Goal: Task Accomplishment & Management: Complete application form

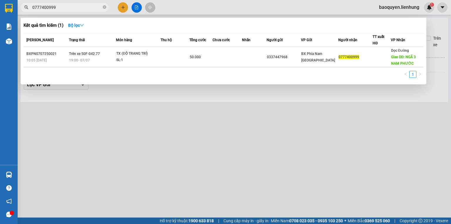
type input "0777400999"
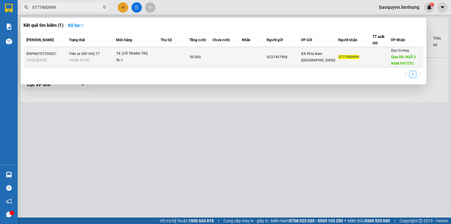
click at [189, 54] on td at bounding box center [175, 57] width 29 height 20
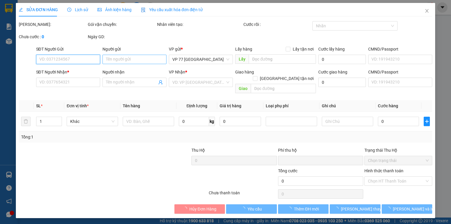
type input "0337447968"
type input "038078001489"
type input "0777400999"
type input "NGÃ 3 NAM PHƯỚC"
type input "0"
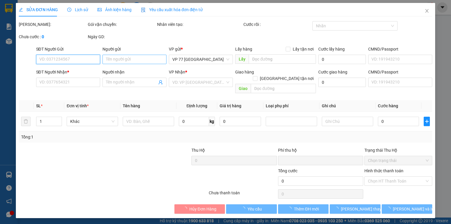
type input "50.000"
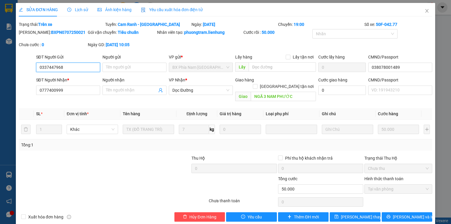
click at [73, 67] on input "0337447968" at bounding box center [68, 67] width 64 height 9
click at [81, 93] on input "0777400999" at bounding box center [68, 90] width 64 height 9
click at [276, 92] on input "NGÃ 3 NAM PHƯỚC" at bounding box center [283, 96] width 65 height 9
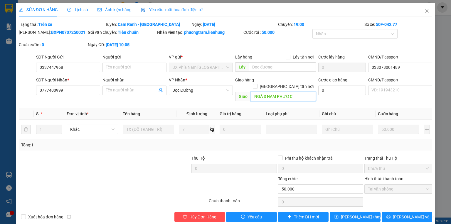
click at [276, 92] on input "NGÃ 3 NAM PHƯỚC" at bounding box center [283, 96] width 65 height 9
click at [426, 11] on icon "close" at bounding box center [427, 11] width 5 height 5
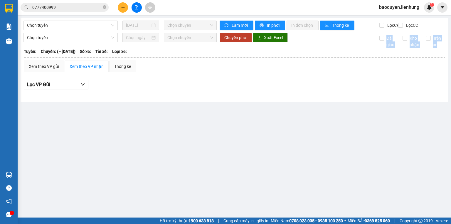
drag, startPoint x: 451, startPoint y: 41, endPoint x: 451, endPoint y: 18, distance: 22.9
click at [451, 19] on main "Chọn tuyến [DATE] Chọn chuyến Làm mới In phơi In đơn chọn Thống kê Lọc CR Lọc C…" at bounding box center [225, 109] width 451 height 218
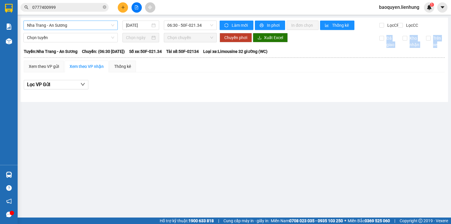
click at [84, 28] on span "Nha Trang - An Sương" at bounding box center [70, 25] width 87 height 9
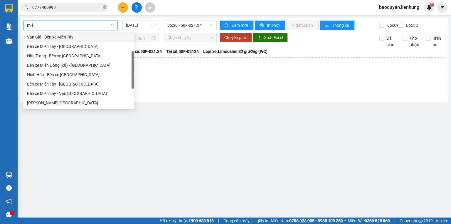
type input "miên"
click at [78, 65] on div "Bến xe Miền Đông (cũ) - [GEOGRAPHIC_DATA]" at bounding box center [78, 65] width 103 height 6
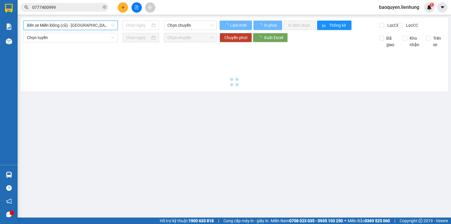
type input "[DATE]"
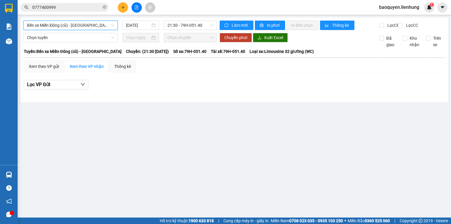
click at [77, 19] on div "Bến xe [GEOGRAPHIC_DATA] (cũ) - [GEOGRAPHIC_DATA] Bến xe [GEOGRAPHIC_DATA] (cũ)…" at bounding box center [235, 60] width 428 height 84
drag, startPoint x: 78, startPoint y: 24, endPoint x: 78, endPoint y: 28, distance: 3.8
click at [78, 24] on span "Bến xe Miền Đông (cũ) - [GEOGRAPHIC_DATA]" at bounding box center [70, 25] width 87 height 9
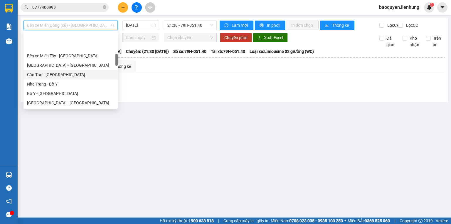
scroll to position [122, 0]
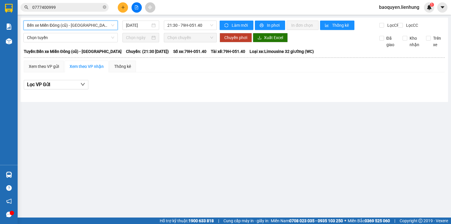
click at [87, 27] on span "Bến xe Miền Đông (cũ) - [GEOGRAPHIC_DATA]" at bounding box center [70, 25] width 87 height 9
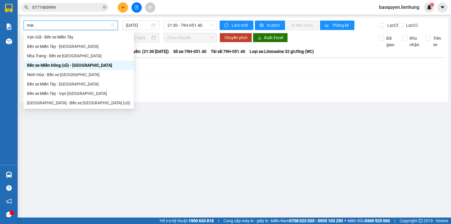
scroll to position [0, 0]
type input "miên"
click at [73, 102] on div "[GEOGRAPHIC_DATA] - Bến xe [GEOGRAPHIC_DATA] (cũ)" at bounding box center [78, 103] width 103 height 6
type input "[DATE]"
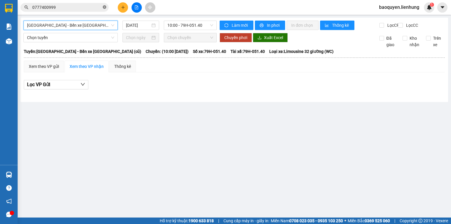
click at [104, 8] on icon "close-circle" at bounding box center [105, 7] width 4 height 4
paste input "0974536688"
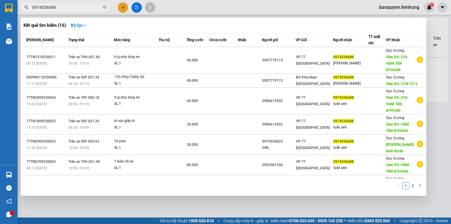
type input "0974536688"
click at [449, 32] on div at bounding box center [225, 112] width 451 height 224
click at [105, 7] on icon "close-circle" at bounding box center [105, 7] width 4 height 4
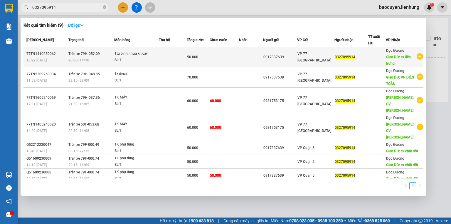
type input "0327095914"
click at [166, 54] on td at bounding box center [173, 57] width 28 height 20
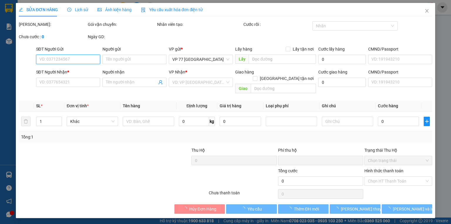
type input "0917337639"
type input "0327095914"
type input "cx liên hưng"
type input "0"
type input "50.000"
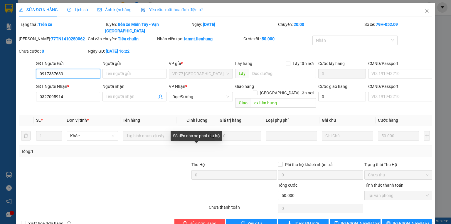
scroll to position [2, 0]
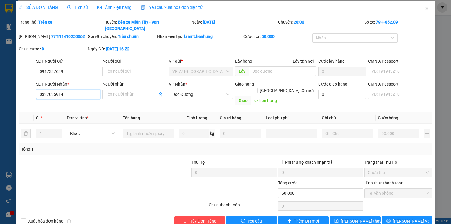
click at [56, 90] on input "0327095914" at bounding box center [68, 94] width 64 height 9
click at [426, 8] on icon "close" at bounding box center [427, 9] width 3 height 4
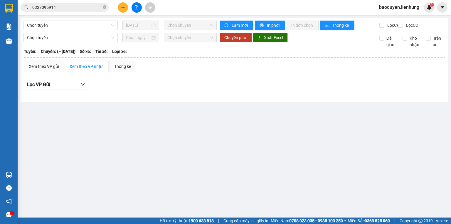
drag, startPoint x: 451, startPoint y: 44, endPoint x: 444, endPoint y: -18, distance: 61.5
click at [444, 0] on html "Kết quả tìm kiếm ( 9 ) Bộ lọc Mã ĐH Trạng thái Món hàng Thu hộ Tổng cước Chưa c…" at bounding box center [225, 112] width 451 height 224
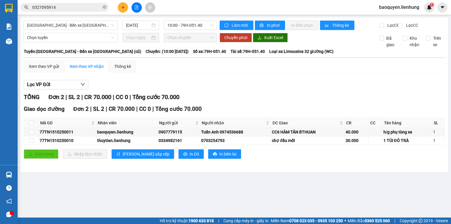
click at [79, 7] on input "0327095914" at bounding box center [66, 7] width 69 height 6
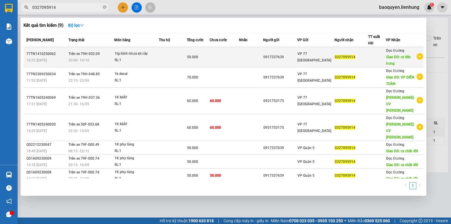
click at [141, 59] on div "SL: 1" at bounding box center [137, 60] width 44 height 6
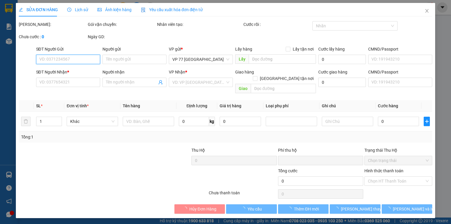
type input "0917337639"
type input "0327095914"
type input "cx liên hưng"
type input "0"
type input "50.000"
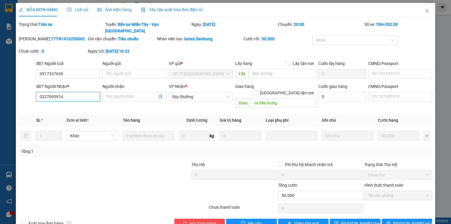
click at [74, 92] on input "0327095914" at bounding box center [68, 96] width 64 height 9
click at [426, 13] on icon "close" at bounding box center [427, 11] width 3 height 4
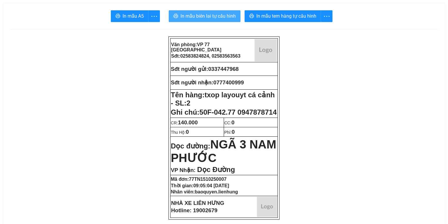
click at [223, 12] on button "In mẫu biên lai tự cấu hình" at bounding box center [205, 16] width 72 height 12
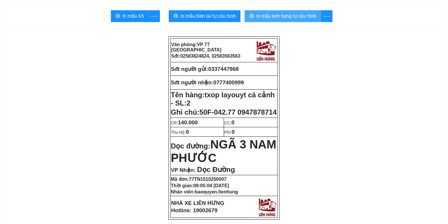
click at [286, 19] on span "In mẫu tem hàng tự cấu hình" at bounding box center [286, 15] width 60 height 7
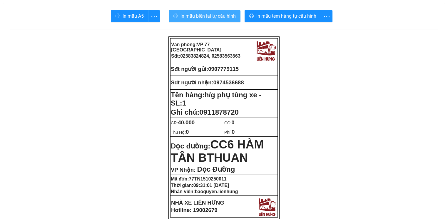
click at [222, 20] on span "In mẫu biên lai tự cấu hình" at bounding box center [207, 15] width 55 height 7
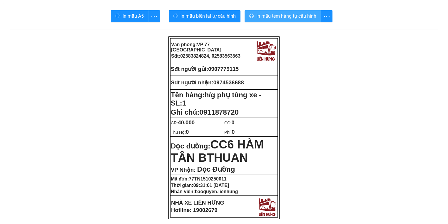
click at [297, 15] on span "In mẫu tem hàng tự cấu hình" at bounding box center [286, 15] width 60 height 7
drag, startPoint x: 215, startPoint y: 80, endPoint x: 255, endPoint y: 82, distance: 40.0
click at [255, 82] on p "Sđt người nhận: 0974536688" at bounding box center [224, 82] width 106 height 6
copy span "0974536688"
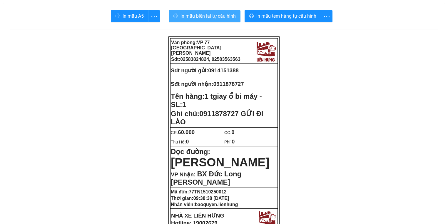
click at [219, 21] on button "In mẫu biên lai tự cấu hình" at bounding box center [205, 16] width 72 height 12
click at [220, 19] on span "In mẫu biên lai tự cấu hình" at bounding box center [207, 15] width 55 height 7
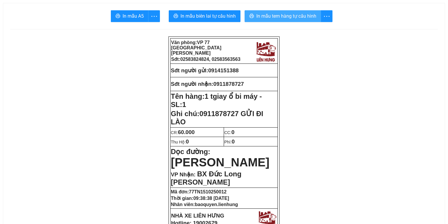
click at [292, 14] on span "In mẫu tem hàng tự cấu hình" at bounding box center [286, 15] width 60 height 7
